Goal: Task Accomplishment & Management: Use online tool/utility

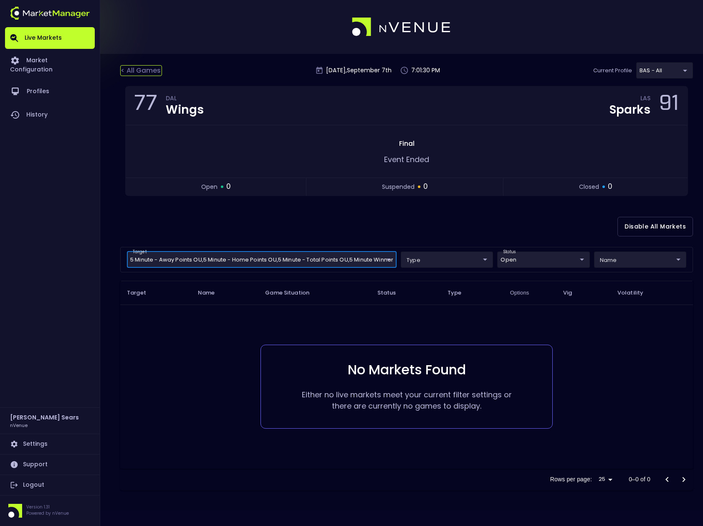
click at [149, 69] on div "< All Games" at bounding box center [141, 70] width 42 height 11
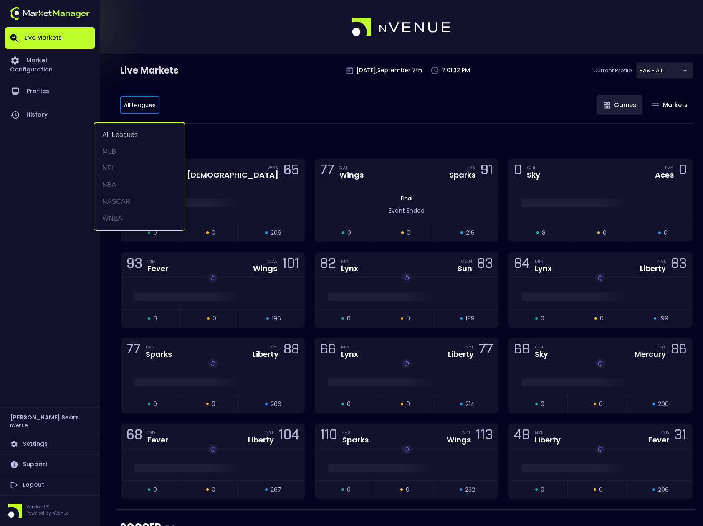
click at [108, 163] on li "NFL" at bounding box center [139, 168] width 91 height 17
type input "NFL"
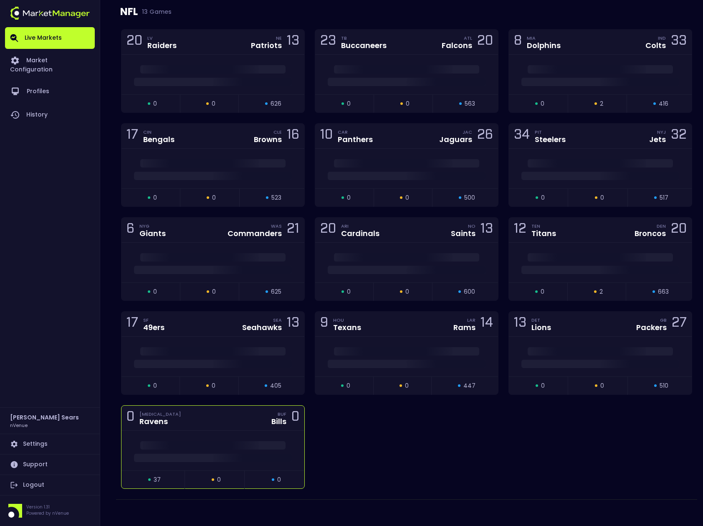
scroll to position [134, 0]
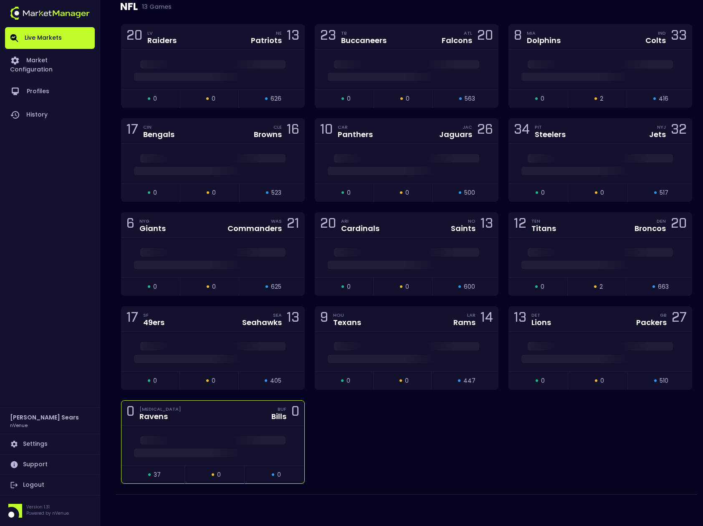
click at [253, 423] on div "0 [MEDICAL_DATA] Ravens BUF Bills 0" at bounding box center [212, 412] width 183 height 25
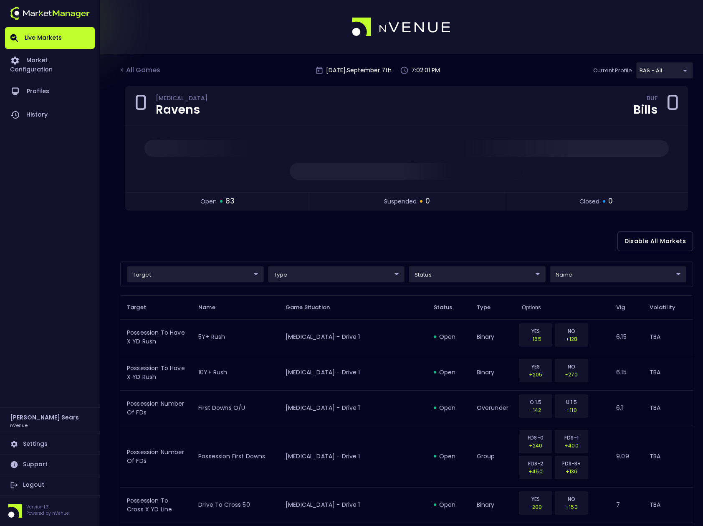
click at [438, 254] on div "Disable All Markets" at bounding box center [406, 241] width 573 height 40
